Goal: Transaction & Acquisition: Book appointment/travel/reservation

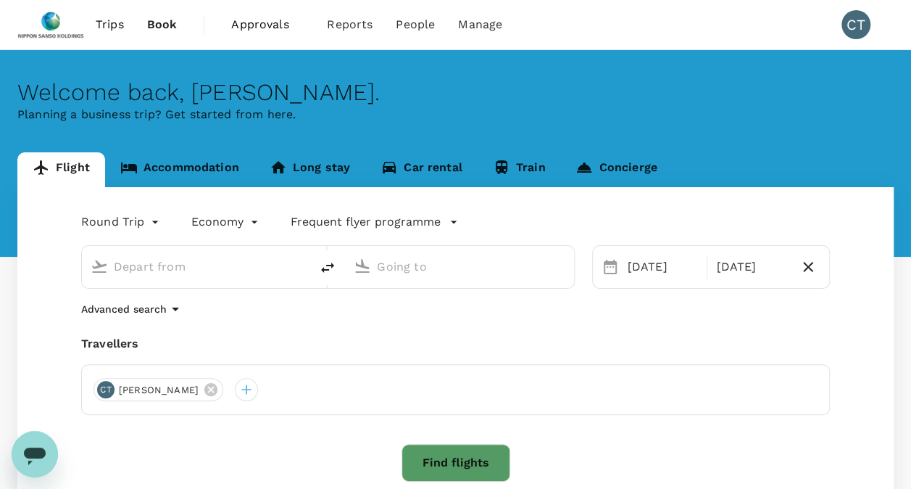
type input "Singapore Changi (SIN)"
click at [528, 278] on div "[PERSON_NAME] Intl (MNL)" at bounding box center [456, 264] width 217 height 32
click at [519, 270] on input "[PERSON_NAME] Intl (MNL)" at bounding box center [460, 266] width 166 height 22
type input "N"
type input "h"
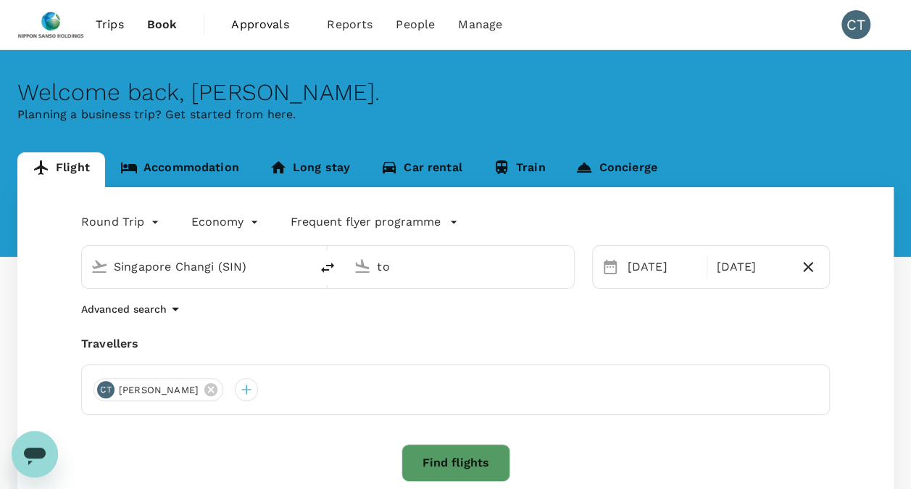
type input "t"
click at [461, 268] on input "text" at bounding box center [460, 266] width 166 height 22
type input "[PERSON_NAME] Intl (MNL)"
click at [384, 264] on input "[PERSON_NAME] Intl (MNL)" at bounding box center [460, 266] width 166 height 22
type input "t"
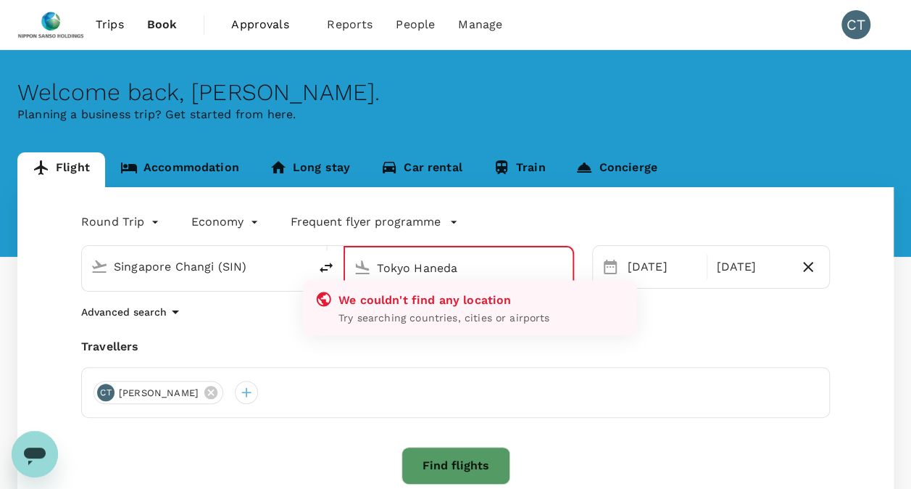
click at [415, 266] on input "Tokyo Haneda" at bounding box center [459, 268] width 165 height 22
click at [428, 266] on input "Haneda" at bounding box center [459, 268] width 165 height 22
type input "H"
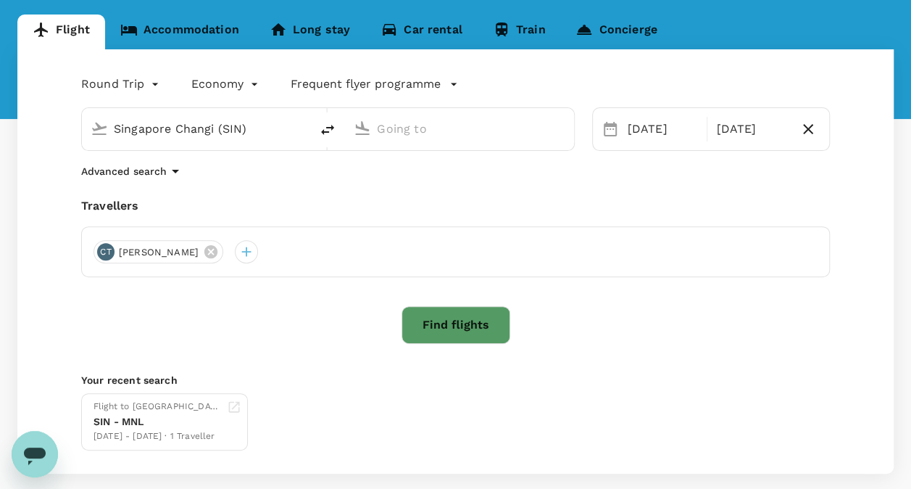
scroll to position [212, 0]
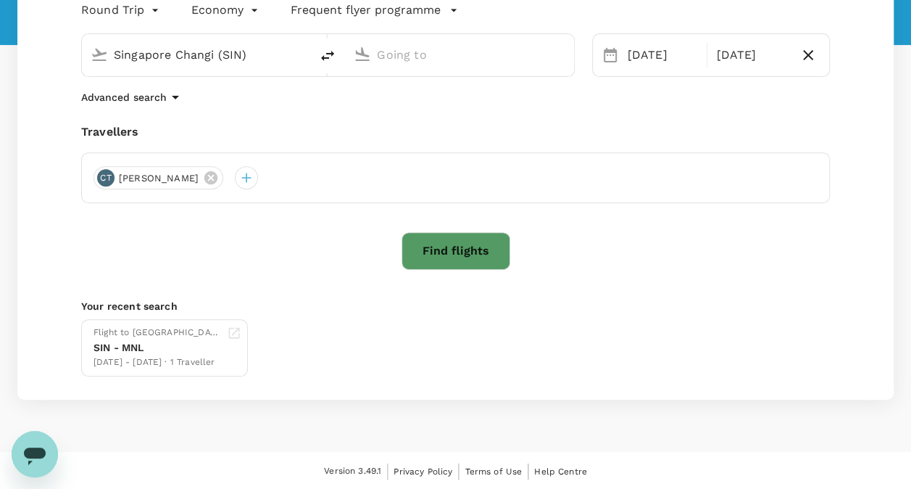
type input "[PERSON_NAME] Intl (MNL)"
click at [436, 250] on button "Find flights" at bounding box center [456, 251] width 109 height 38
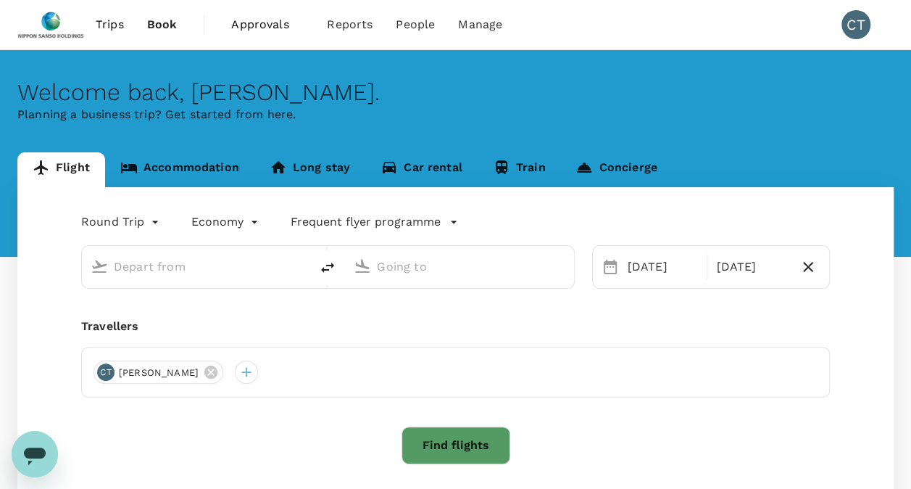
type input "Singapore Changi (SIN)"
type input "[PERSON_NAME] Intl (MNL)"
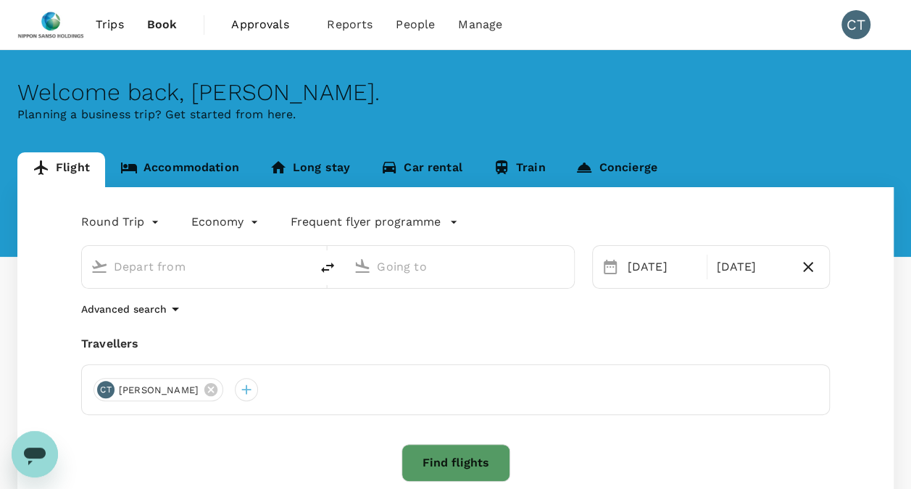
type input "Singapore Changi (SIN)"
type input "[PERSON_NAME] Intl (MNL)"
click at [115, 19] on span "Trips" at bounding box center [110, 24] width 28 height 17
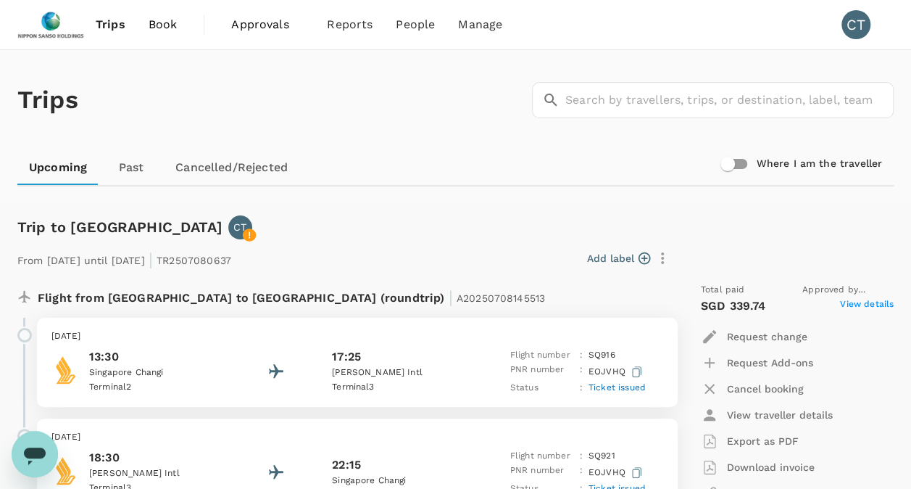
click at [161, 20] on span "Book" at bounding box center [163, 24] width 29 height 17
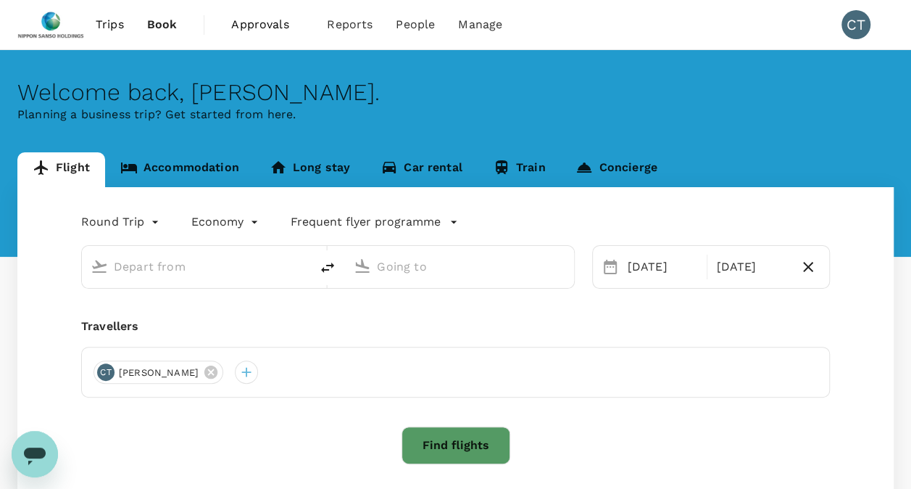
type input "Singapore Changi (SIN)"
type input "[PERSON_NAME] Intl (MNL)"
type input "Singapore Changi (SIN)"
type input "[PERSON_NAME] Intl (MNL)"
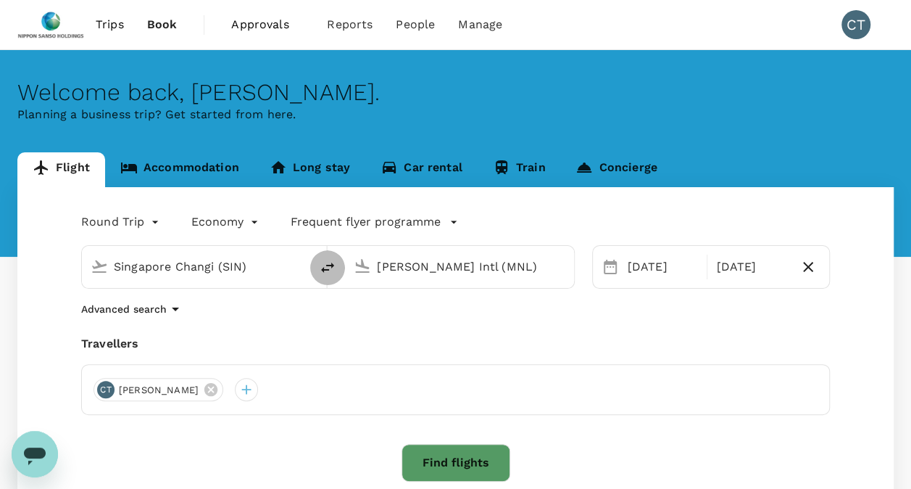
click at [326, 266] on icon "delete" at bounding box center [327, 267] width 17 height 17
type input "[PERSON_NAME] Intl (MNL)"
type input "Singapore Changi (SIN)"
click at [326, 266] on icon "delete" at bounding box center [327, 267] width 17 height 17
type input "Singapore Changi (SIN)"
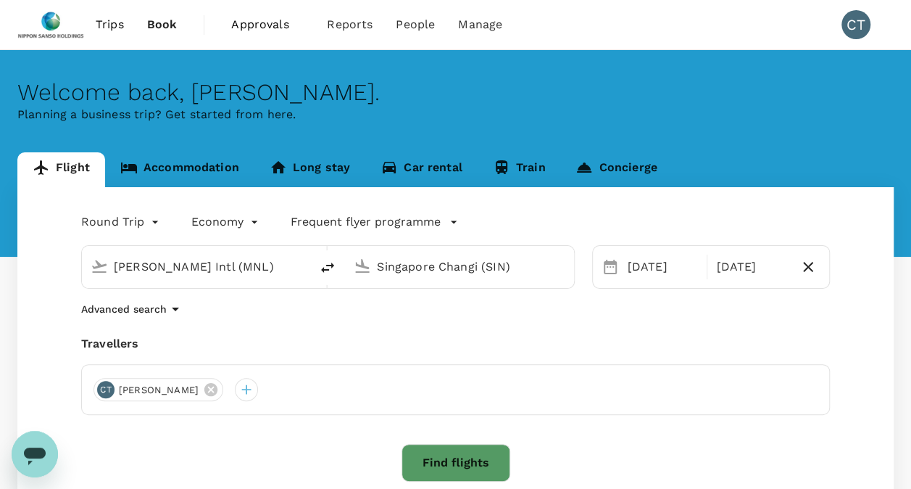
type input "[PERSON_NAME] Intl (MNL)"
click at [816, 270] on icon "button" at bounding box center [808, 266] width 17 height 17
click at [662, 258] on div "[DATE]" at bounding box center [669, 266] width 95 height 29
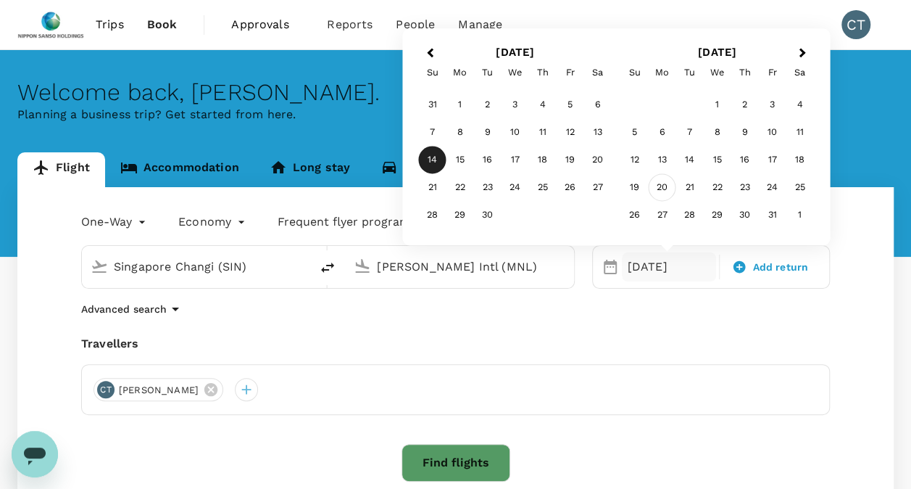
click at [661, 188] on div "20" at bounding box center [663, 188] width 28 height 28
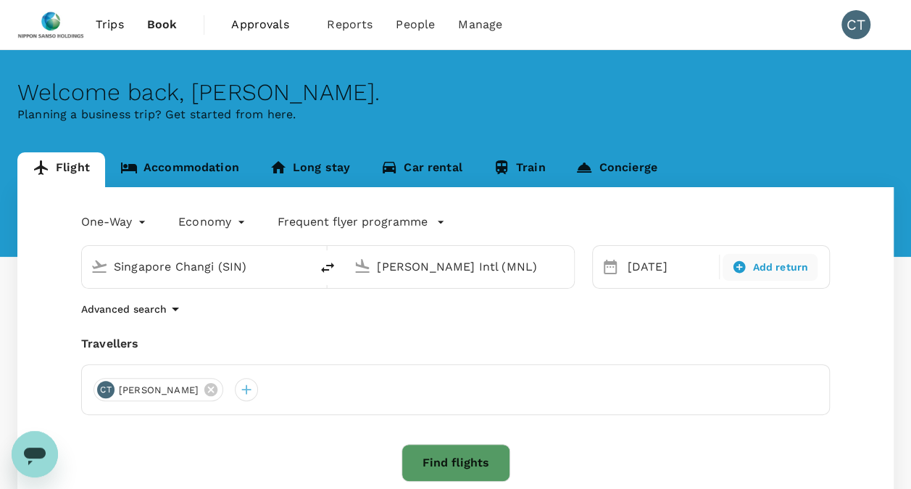
click at [767, 267] on span "Add return" at bounding box center [781, 267] width 56 height 15
type input "roundtrip"
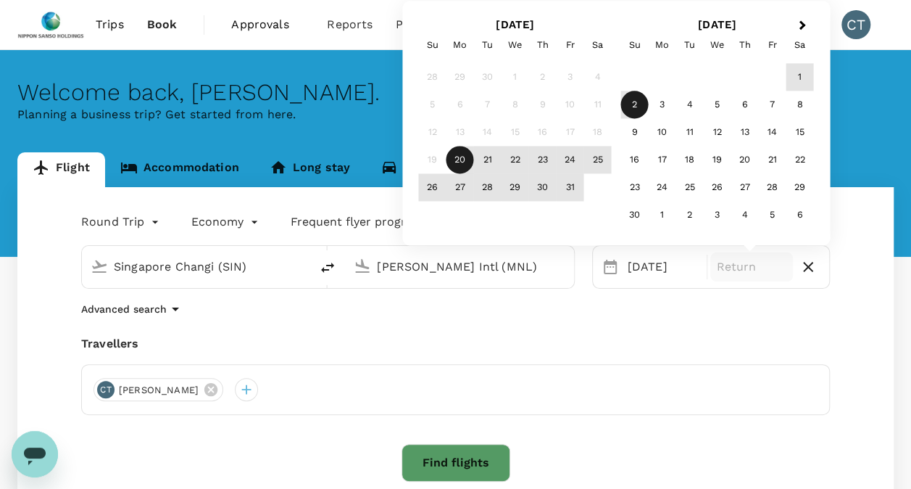
click at [632, 109] on div "2" at bounding box center [635, 105] width 28 height 28
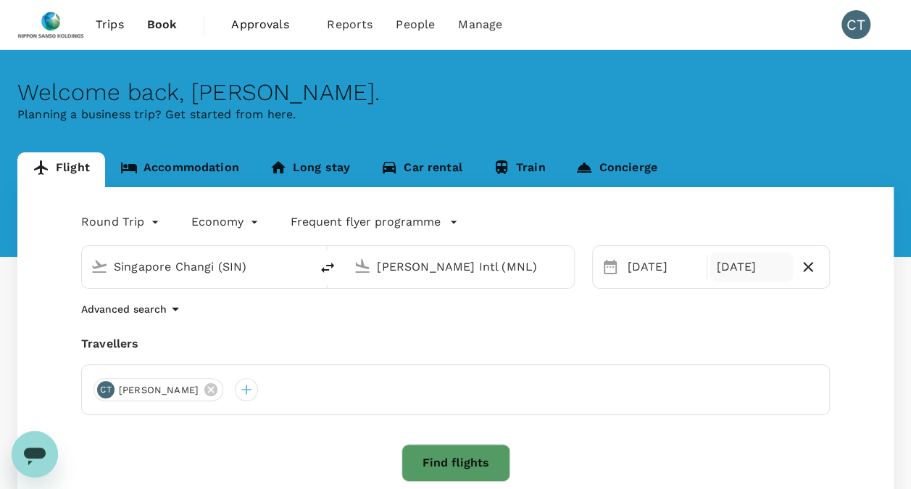
click at [517, 267] on input "[PERSON_NAME] Intl (MNL)" at bounding box center [460, 266] width 166 height 22
click at [517, 267] on input "text" at bounding box center [460, 266] width 166 height 22
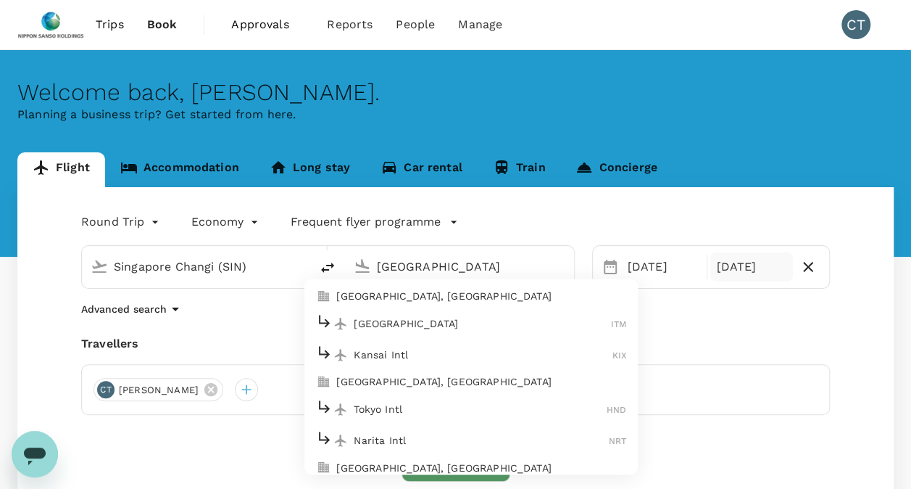
click at [441, 398] on div "Tokyo Intl HND" at bounding box center [471, 409] width 310 height 22
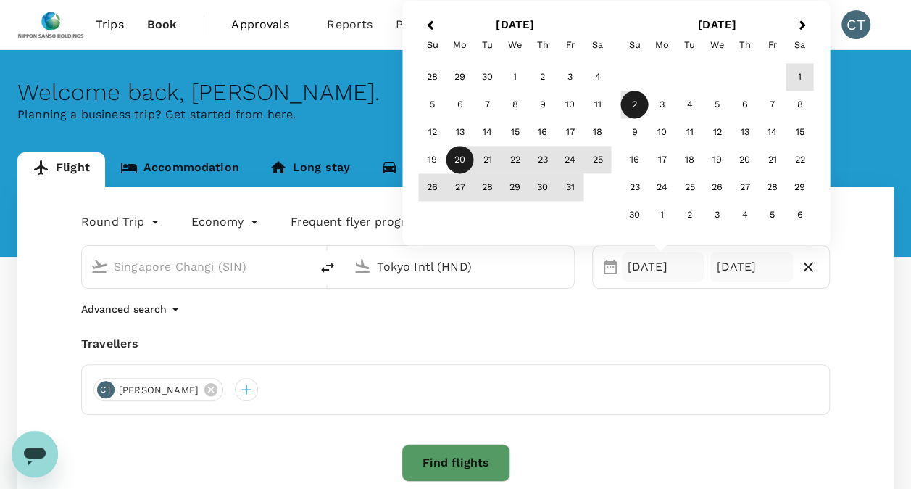
type input "Tokyo Intl (HND)"
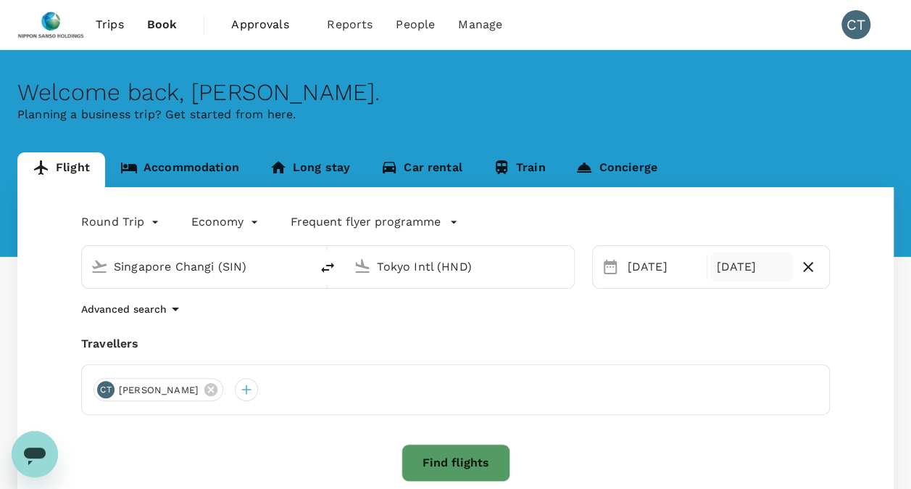
click at [493, 323] on div "Round Trip roundtrip Economy economy Frequent flyer programme Singapore Changi …" at bounding box center [455, 399] width 877 height 424
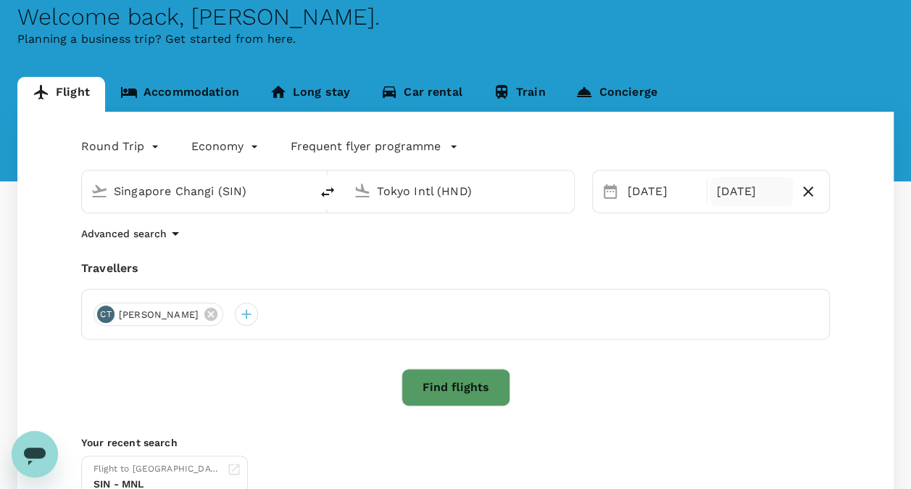
scroll to position [145, 0]
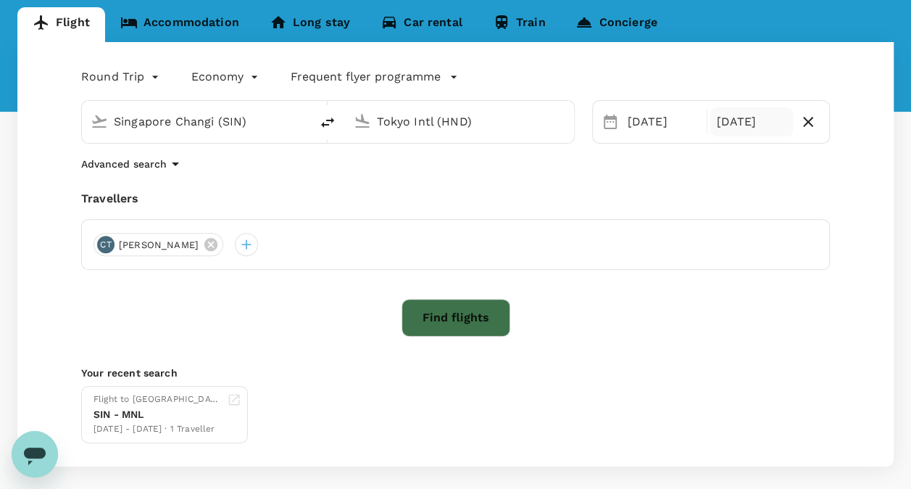
click at [480, 327] on button "Find flights" at bounding box center [456, 318] width 109 height 38
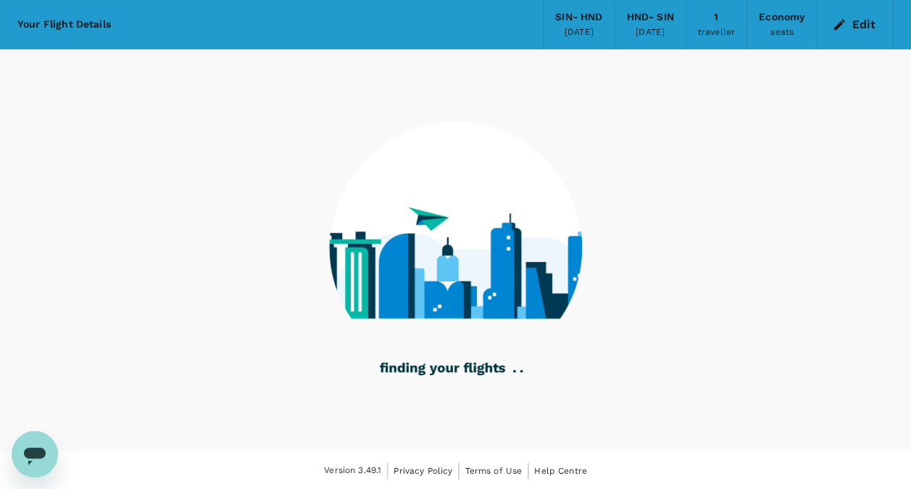
scroll to position [51, 0]
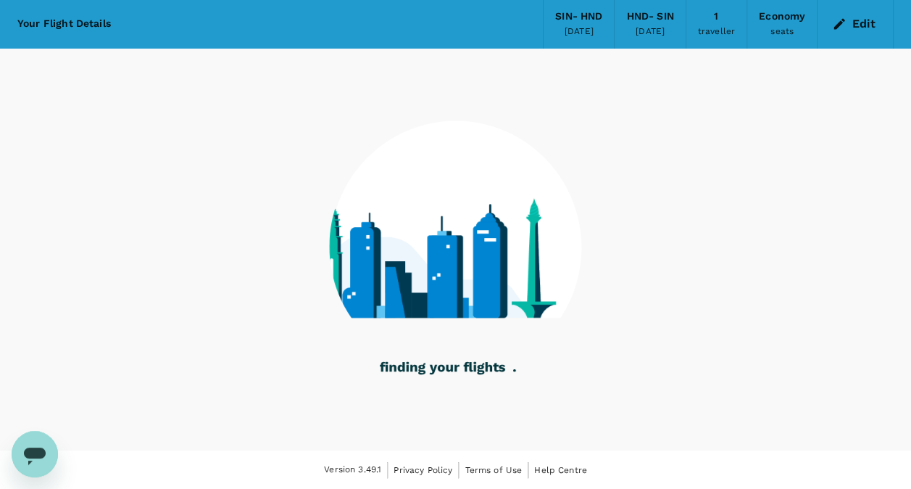
click at [873, 22] on button "Edit" at bounding box center [855, 23] width 52 height 23
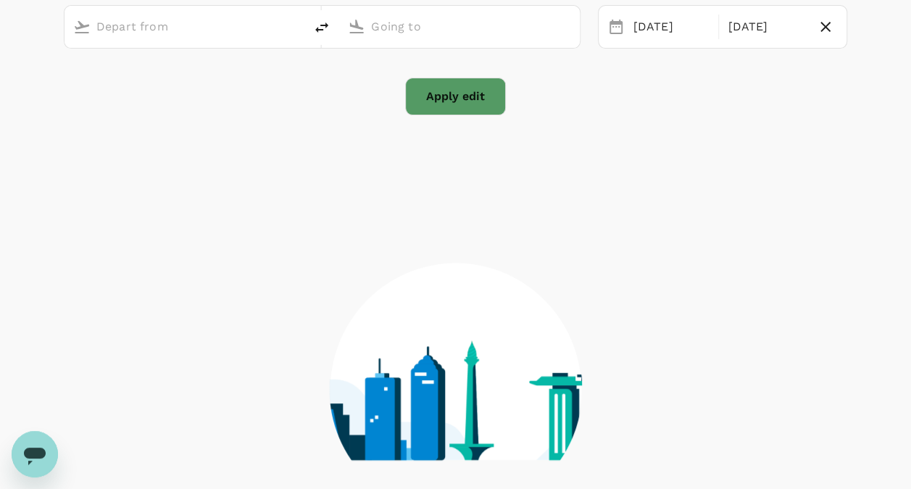
scroll to position [42, 0]
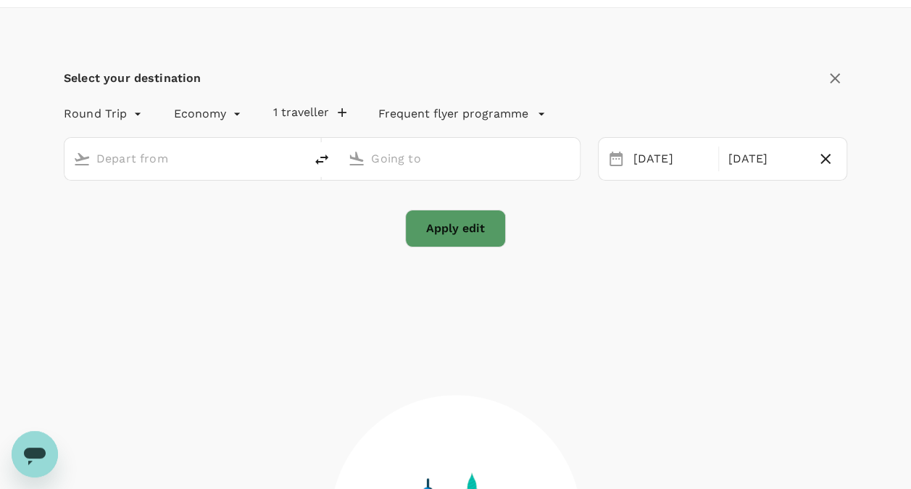
type input "Singapore Changi (SIN)"
type input "Tokyo Intl (HND)"
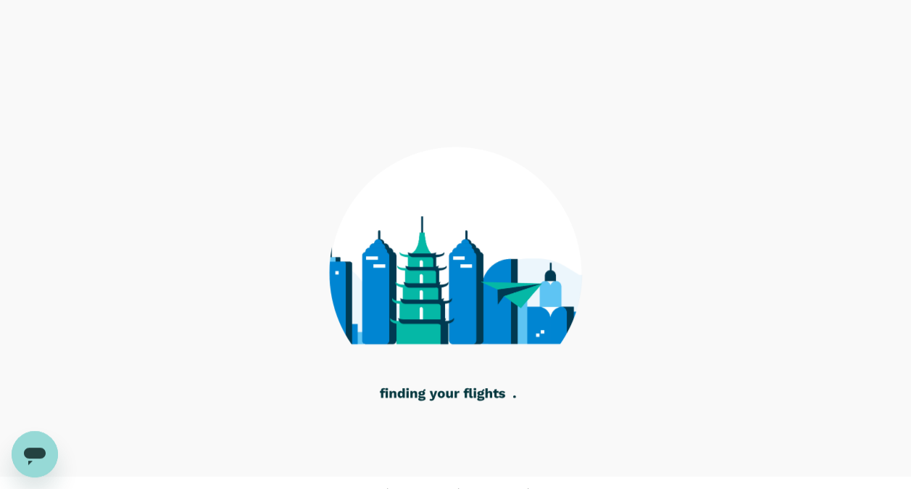
scroll to position [0, 0]
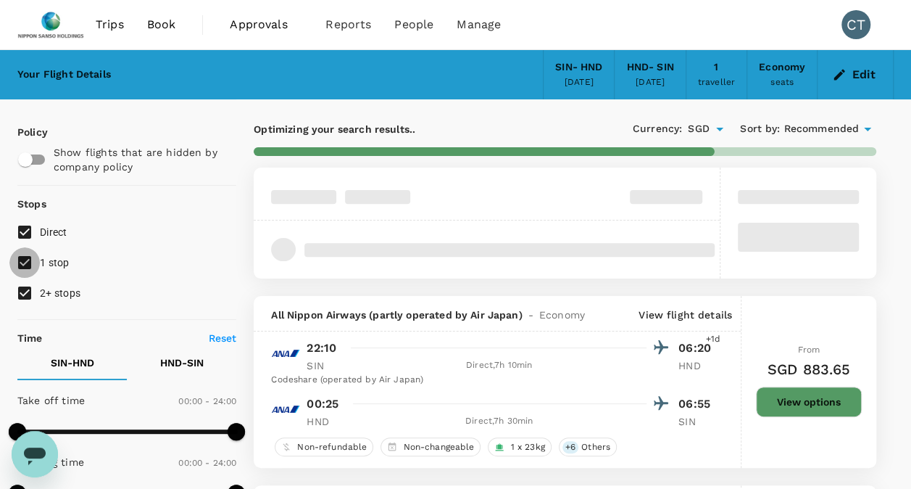
click at [23, 264] on input "1 stop" at bounding box center [24, 262] width 30 height 30
checkbox input "false"
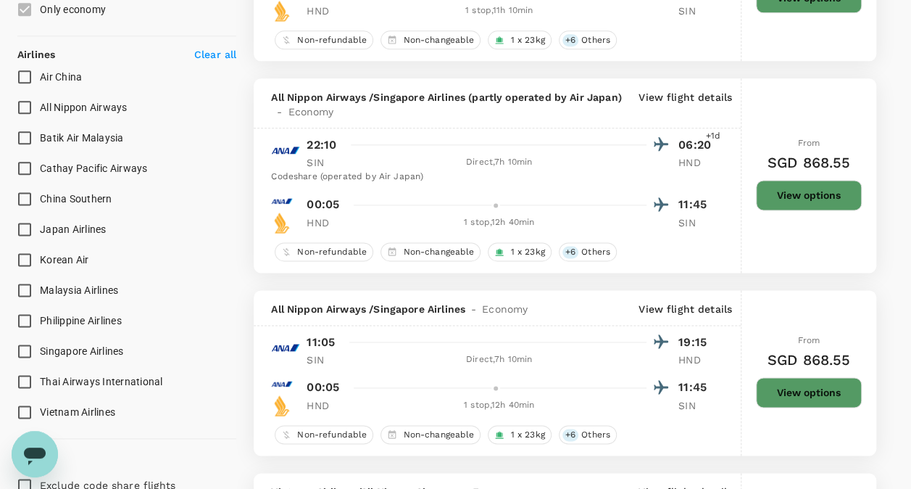
scroll to position [848, 0]
click at [23, 347] on input "Singapore Airlines" at bounding box center [24, 350] width 30 height 30
checkbox input "true"
type input "1905"
checkbox input "false"
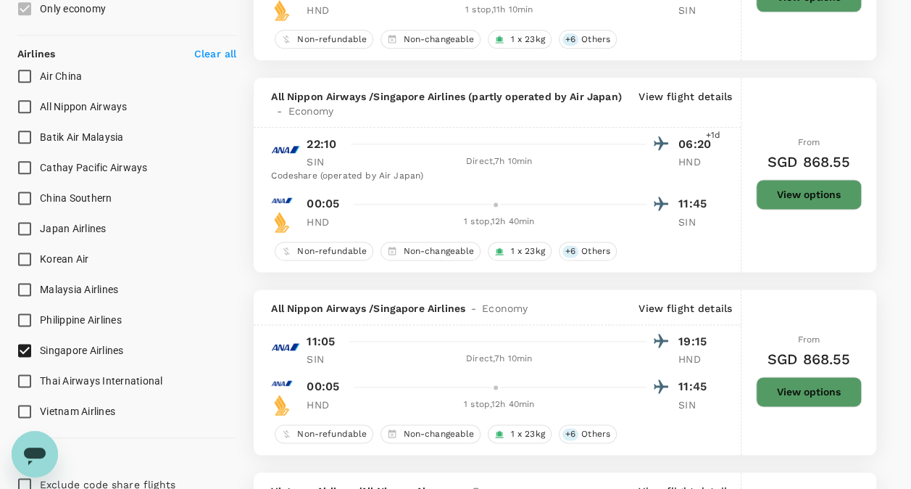
checkbox input "true"
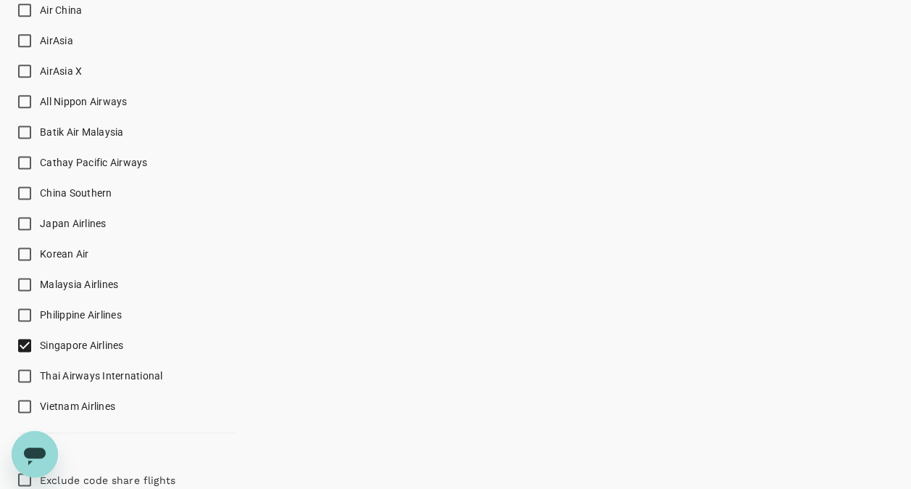
scroll to position [979, 0]
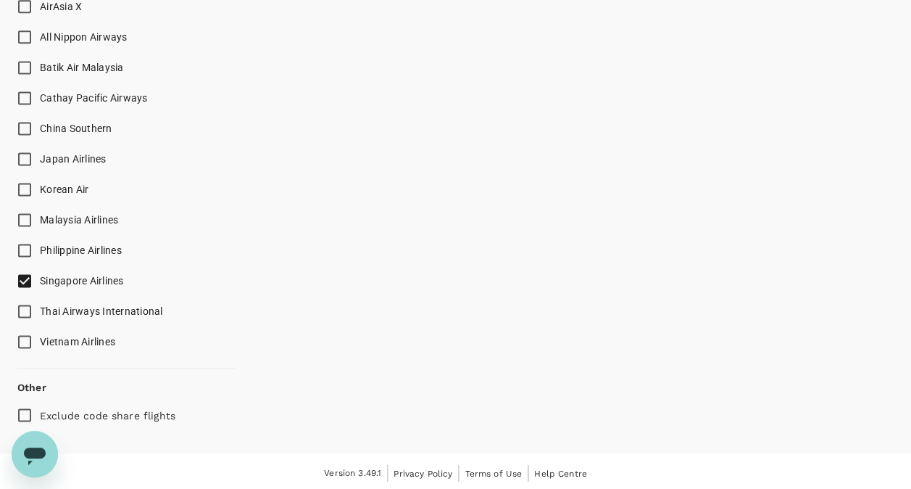
click at [28, 410] on input "Exclude code share flights" at bounding box center [24, 414] width 30 height 30
checkbox input "true"
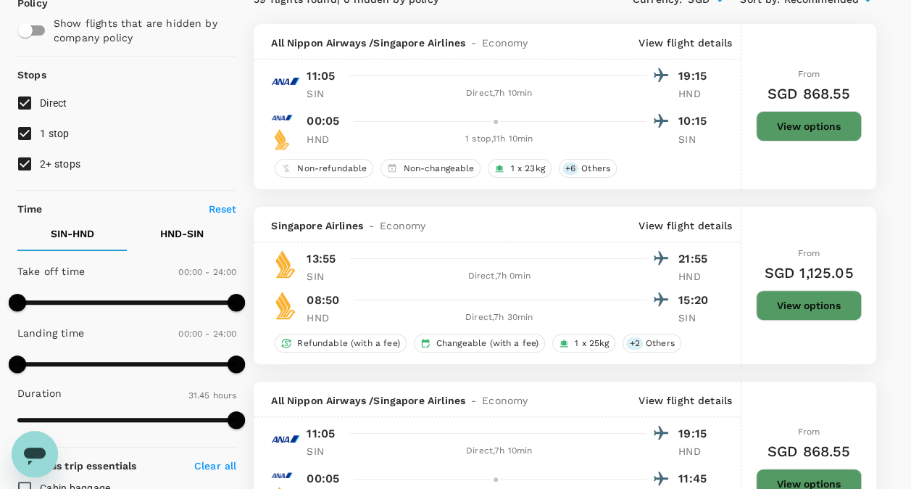
scroll to position [109, 0]
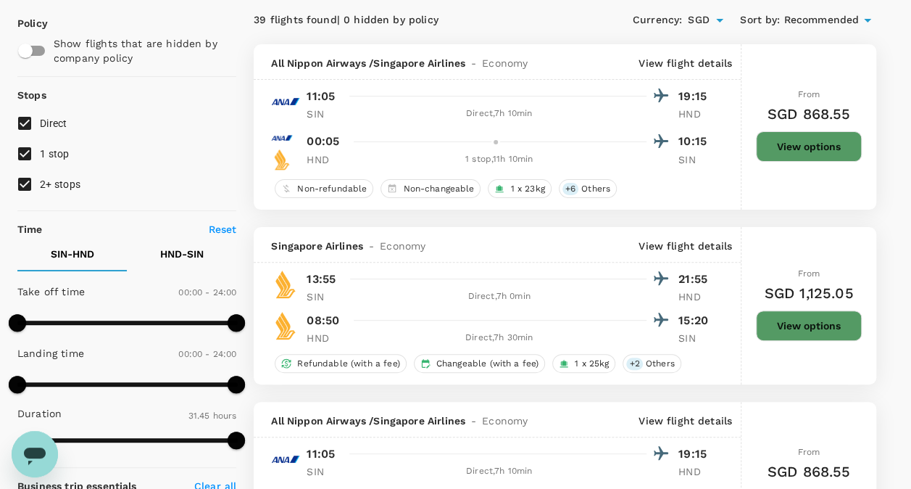
click at [795, 320] on button "View options" at bounding box center [809, 325] width 106 height 30
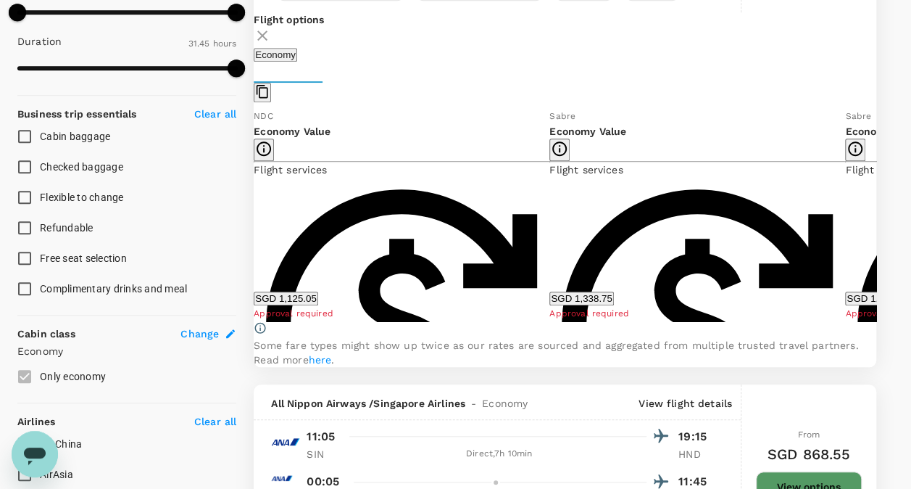
scroll to position [480, 0]
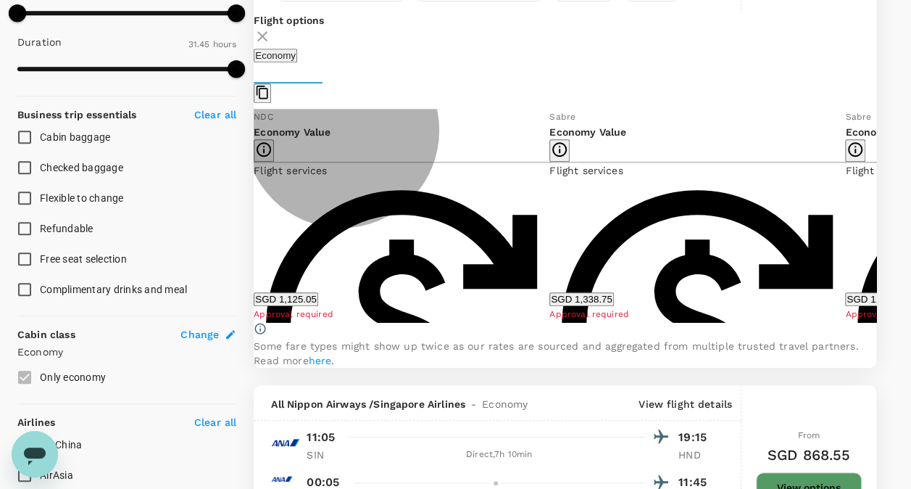
click at [318, 306] on button "SGD 1,125.05" at bounding box center [286, 299] width 64 height 14
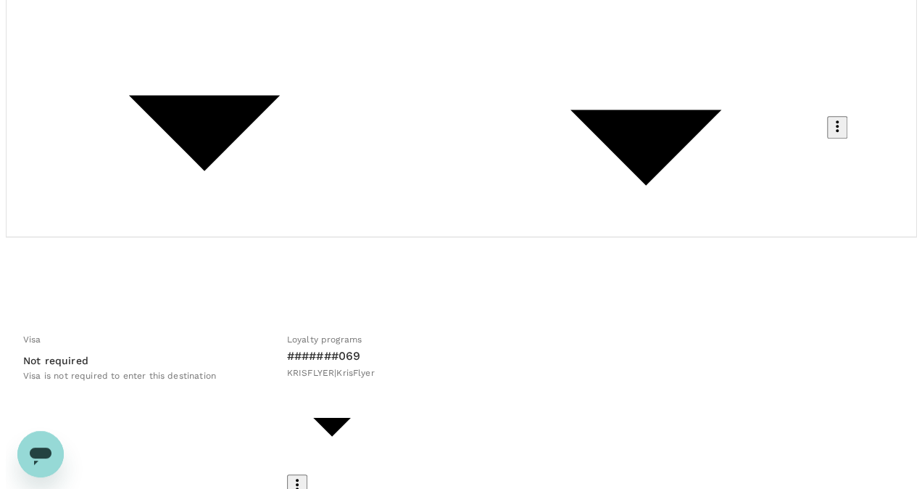
scroll to position [252, 0]
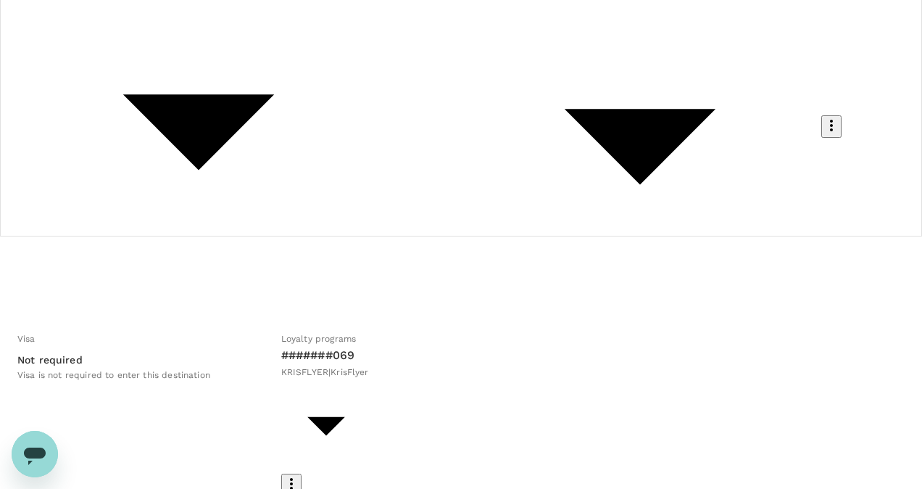
type input "9da82385-ea03-4e8d-b270-32b986f0971a"
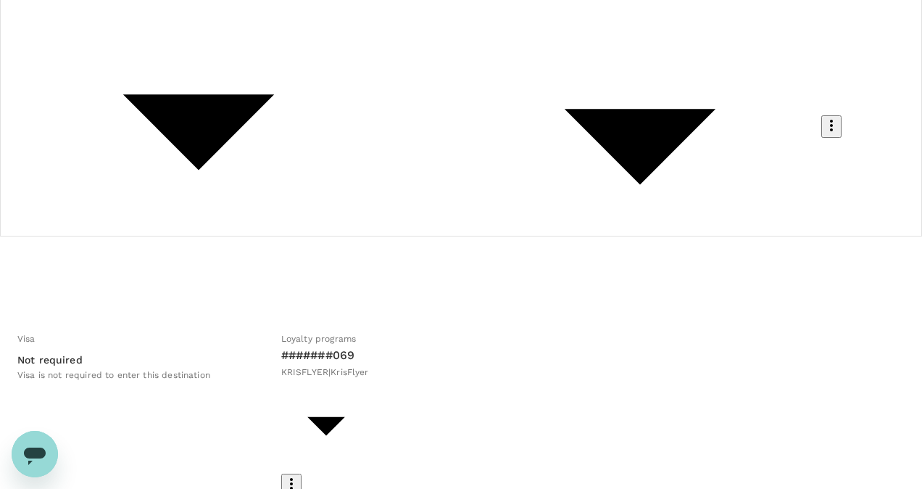
type textarea "Dear [PERSON_NAME], Code share flight on [PERSON_NAME] is non-changeable and no…"
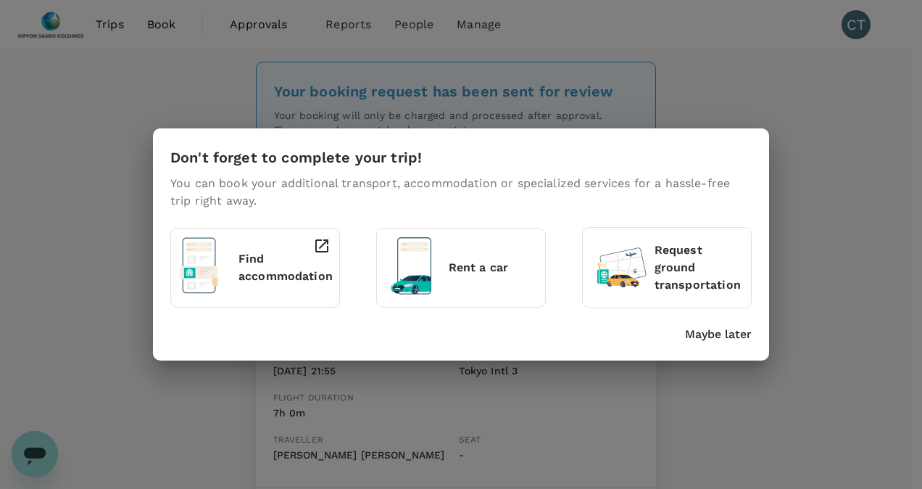
click at [695, 335] on p "Maybe later" at bounding box center [718, 334] width 67 height 17
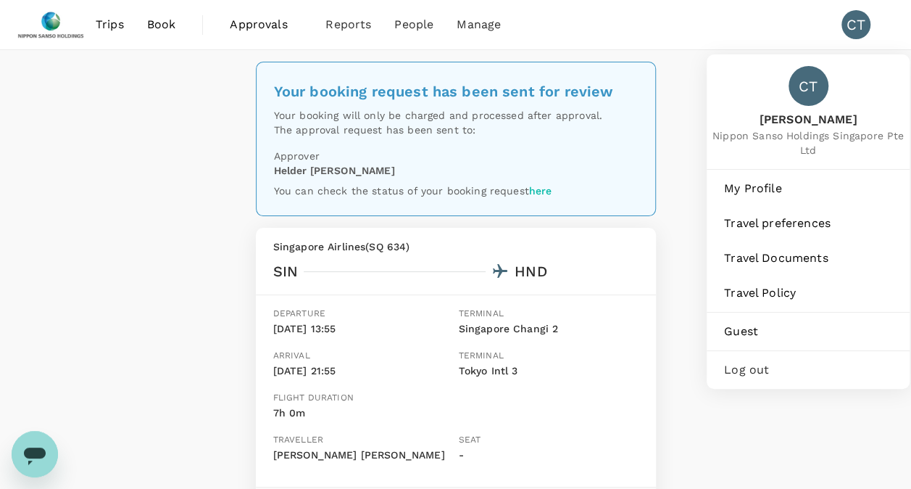
click at [760, 371] on span "Log out" at bounding box center [808, 369] width 168 height 17
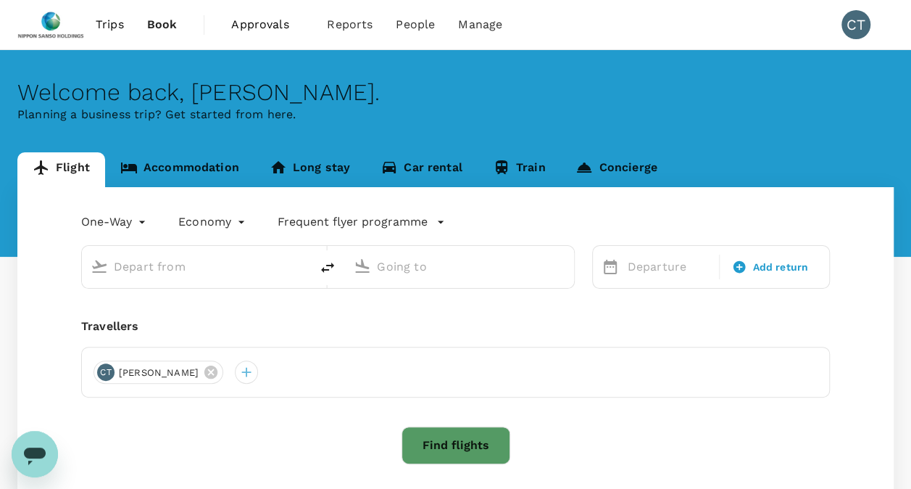
type input "roundtrip"
type input "Singapore Changi (SIN)"
type input "Tokyo Intl (HND)"
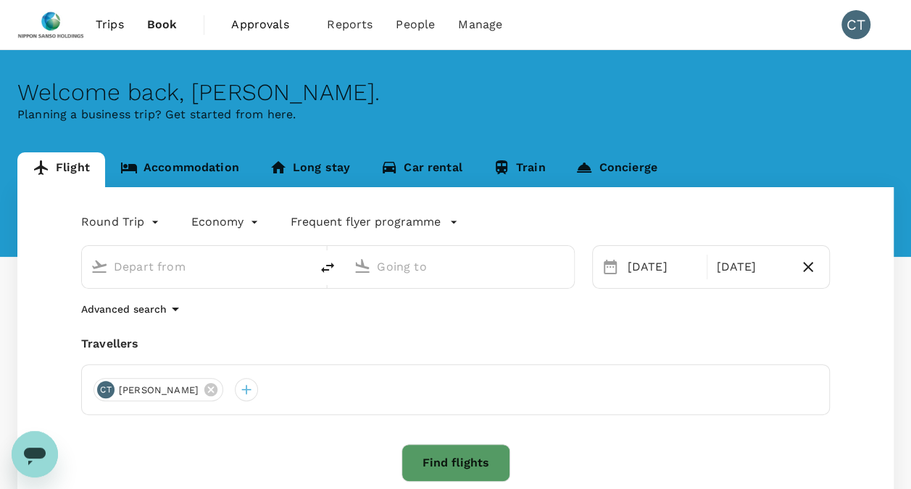
type input "Singapore Changi (SIN)"
type input "Tokyo Intl (HND)"
click at [493, 331] on div "Round Trip roundtrip Economy economy Frequent flyer programme Singapore Changi …" at bounding box center [455, 399] width 877 height 424
